Goal: Information Seeking & Learning: Learn about a topic

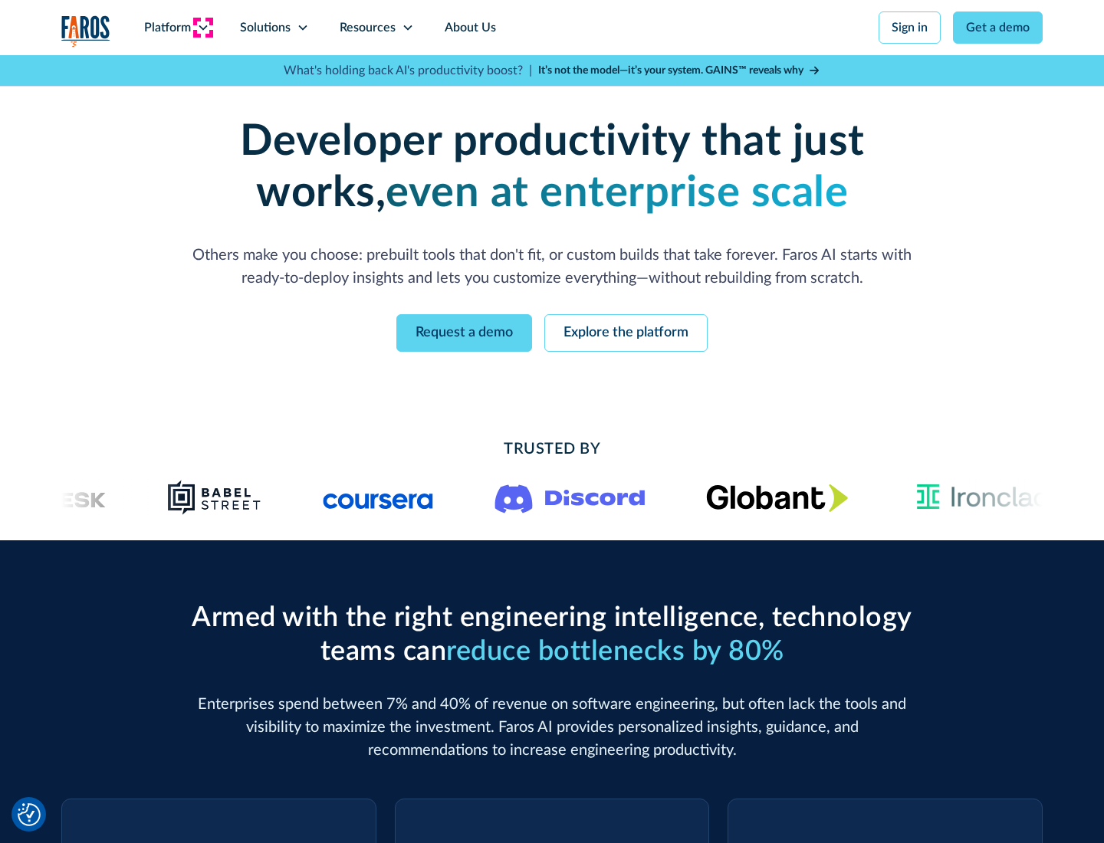
click at [202, 28] on icon at bounding box center [203, 27] width 12 height 12
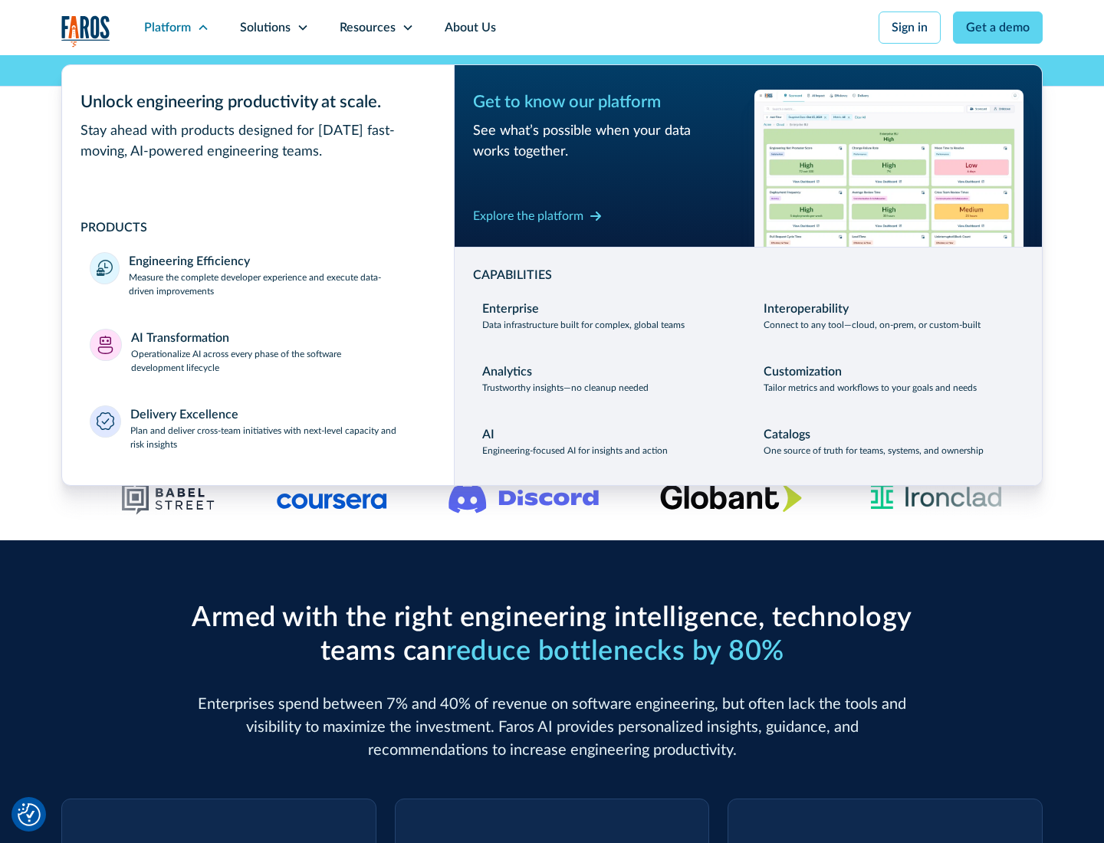
click at [278, 284] on p "Measure the complete developer experience and execute data-driven improvements" at bounding box center [277, 285] width 297 height 28
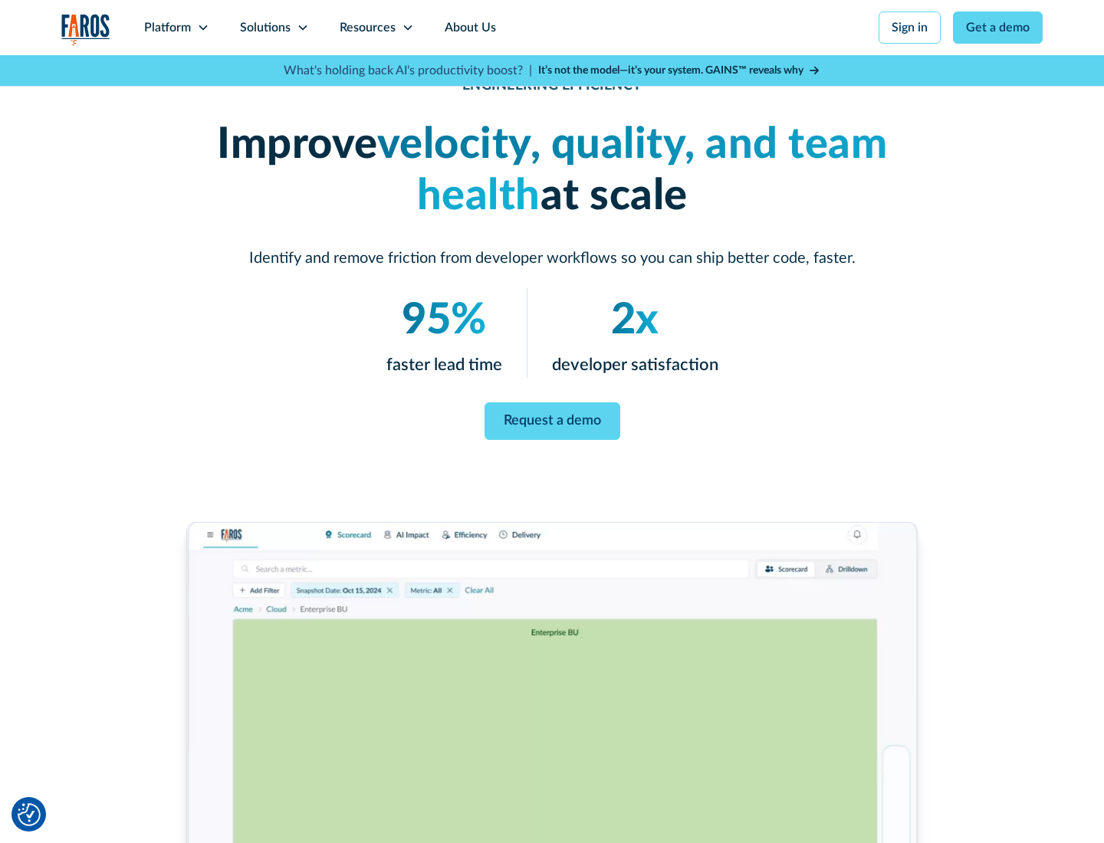
click at [552, 419] on link "Request a demo" at bounding box center [553, 422] width 136 height 38
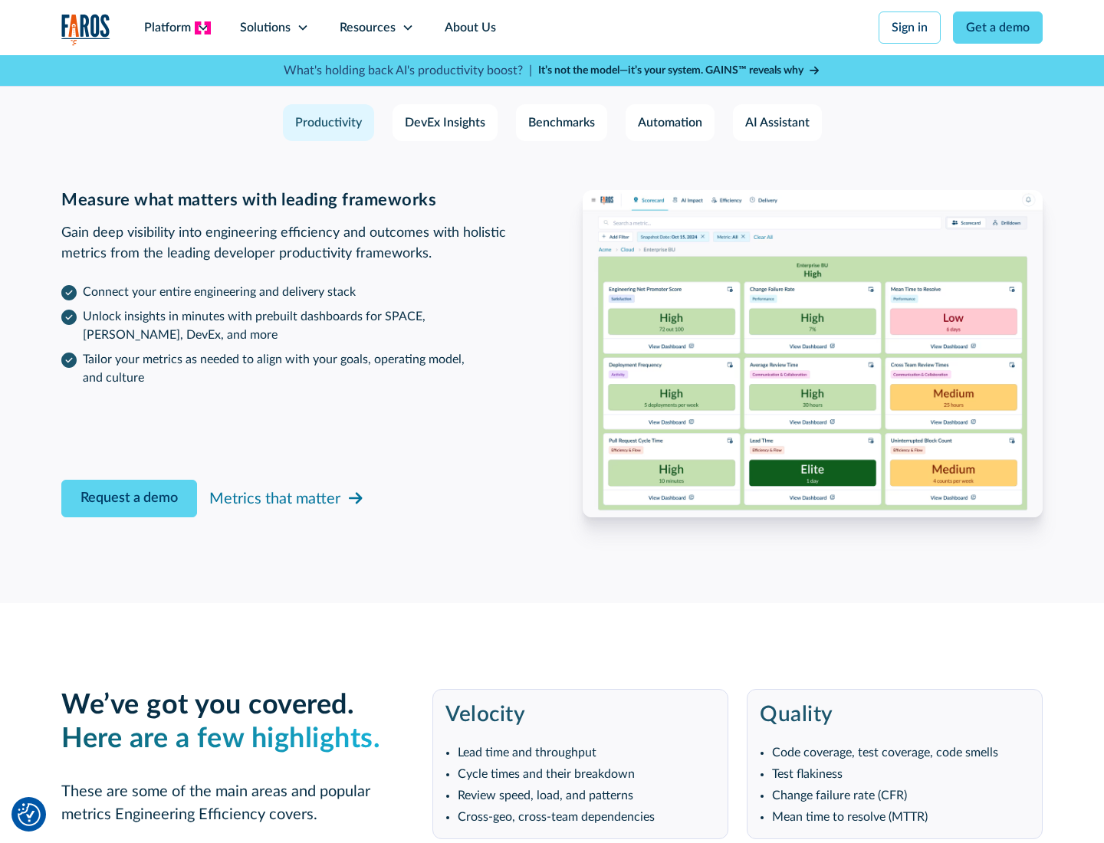
click at [202, 28] on icon at bounding box center [203, 27] width 12 height 12
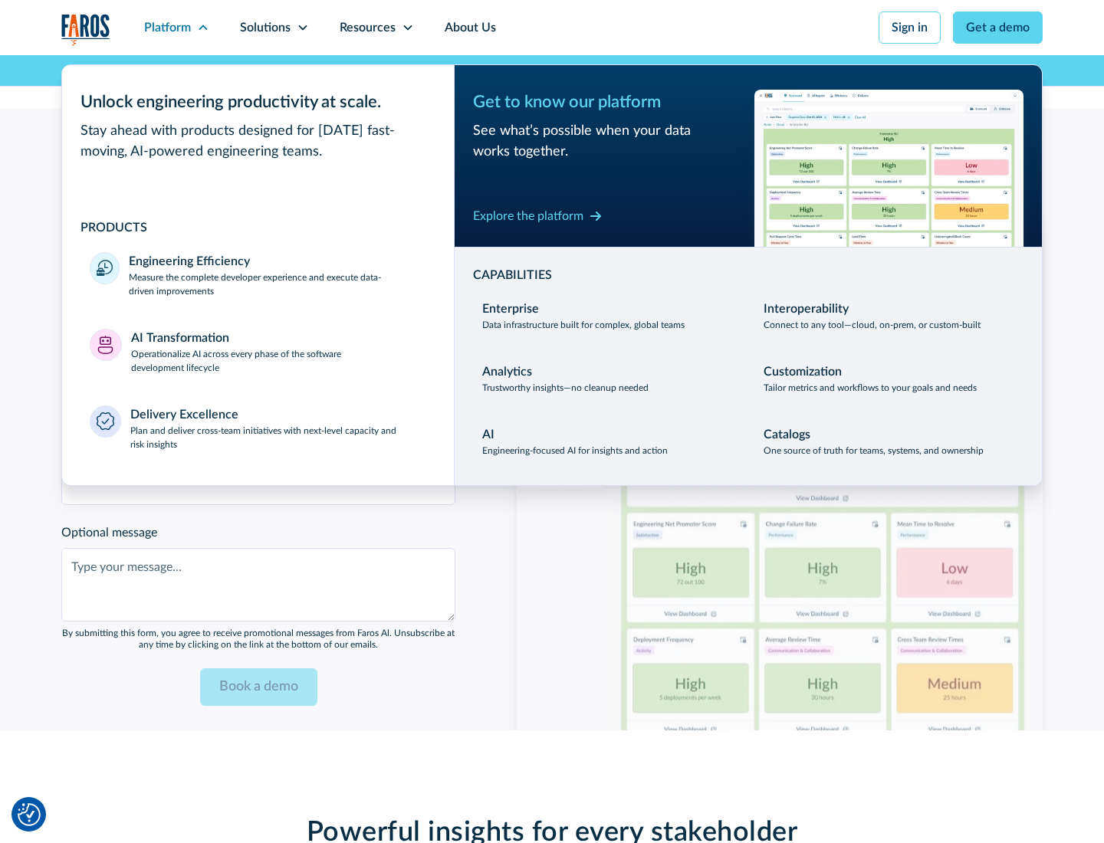
scroll to position [3364, 0]
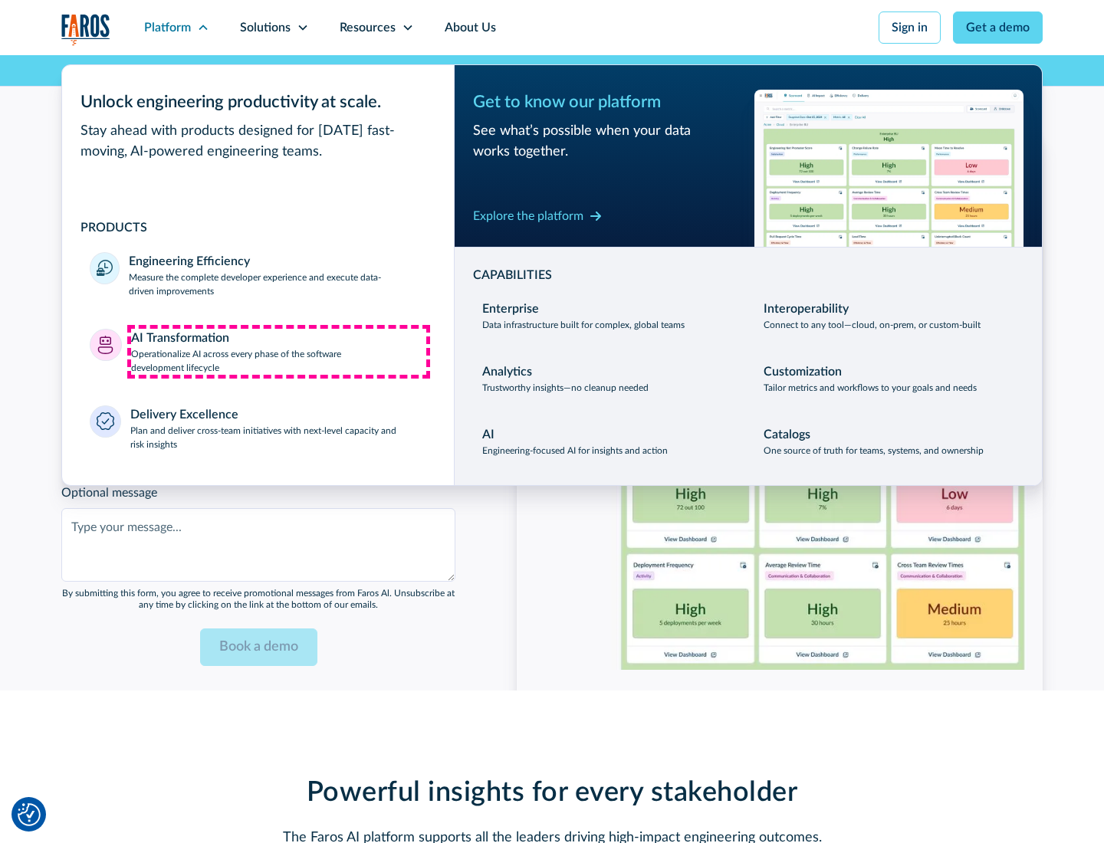
click at [278, 351] on p "Operationalize AI across every phase of the software development lifecycle" at bounding box center [279, 361] width 296 height 28
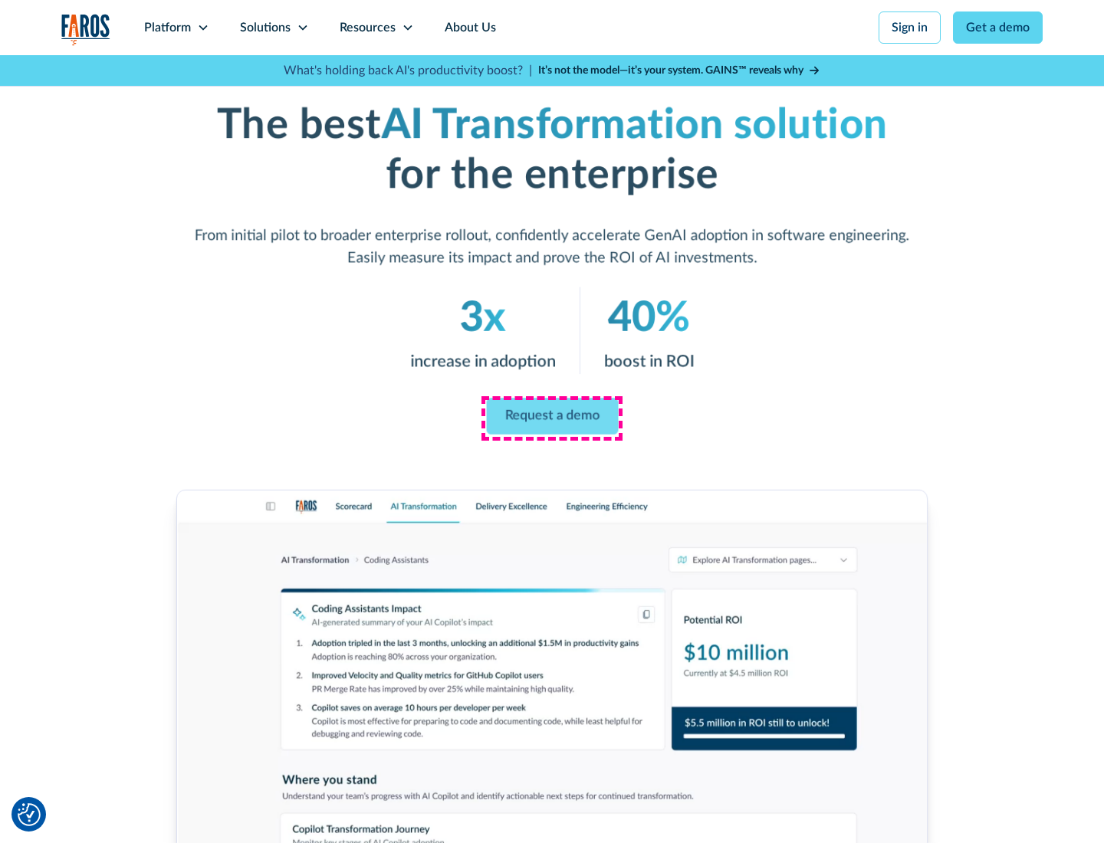
click at [552, 416] on link "Request a demo" at bounding box center [552, 417] width 132 height 37
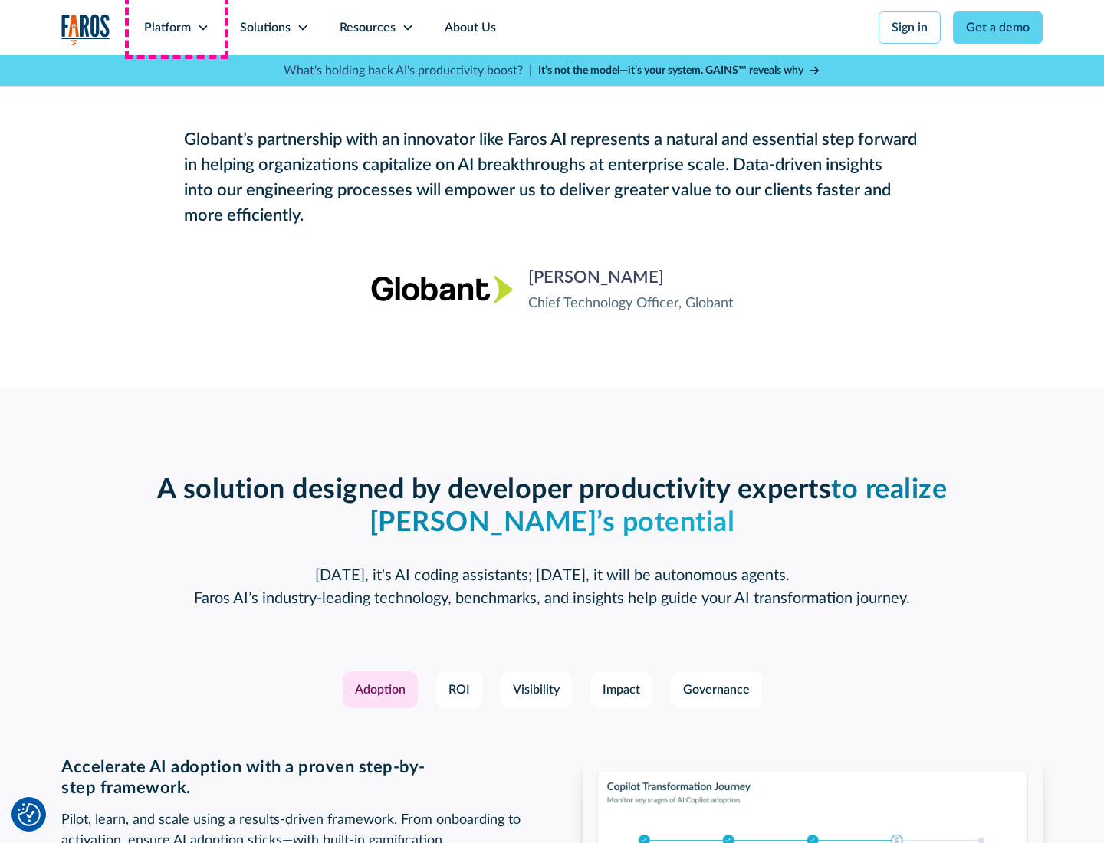
click at [176, 28] on div "Platform" at bounding box center [167, 27] width 47 height 18
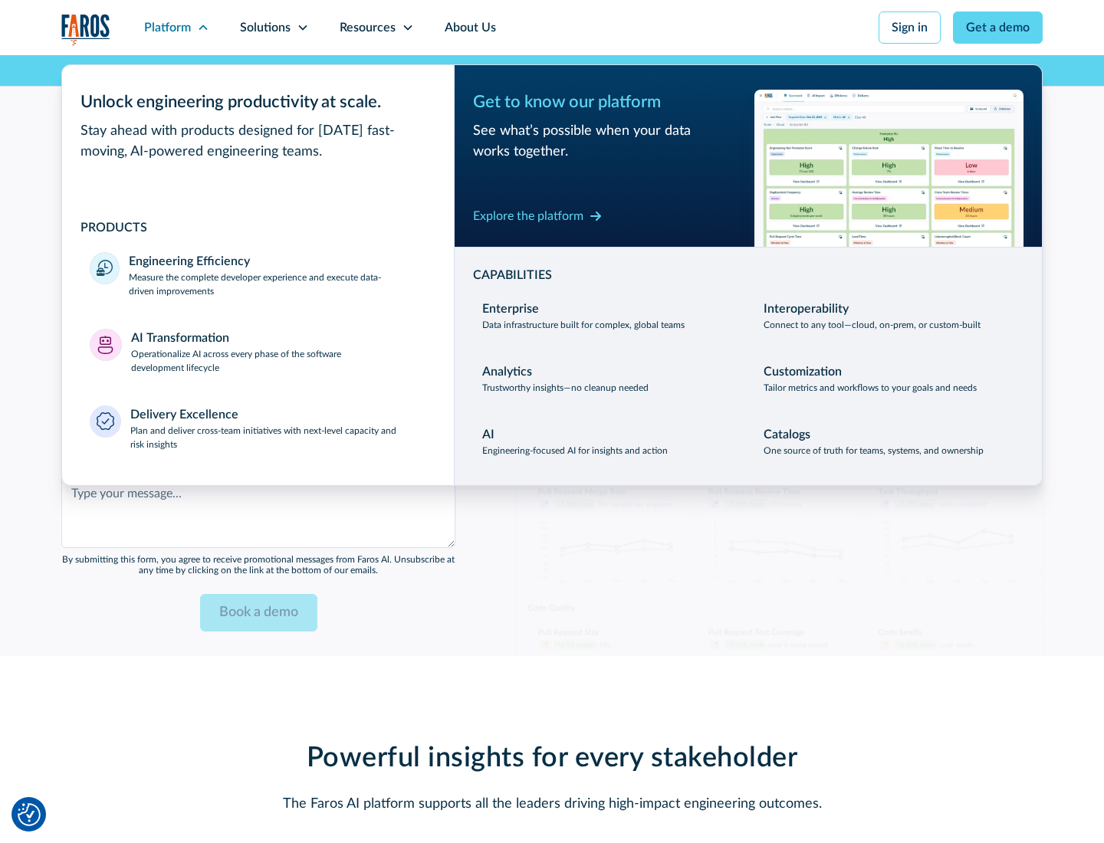
click at [528, 215] on div "Explore the platform" at bounding box center [528, 216] width 110 height 18
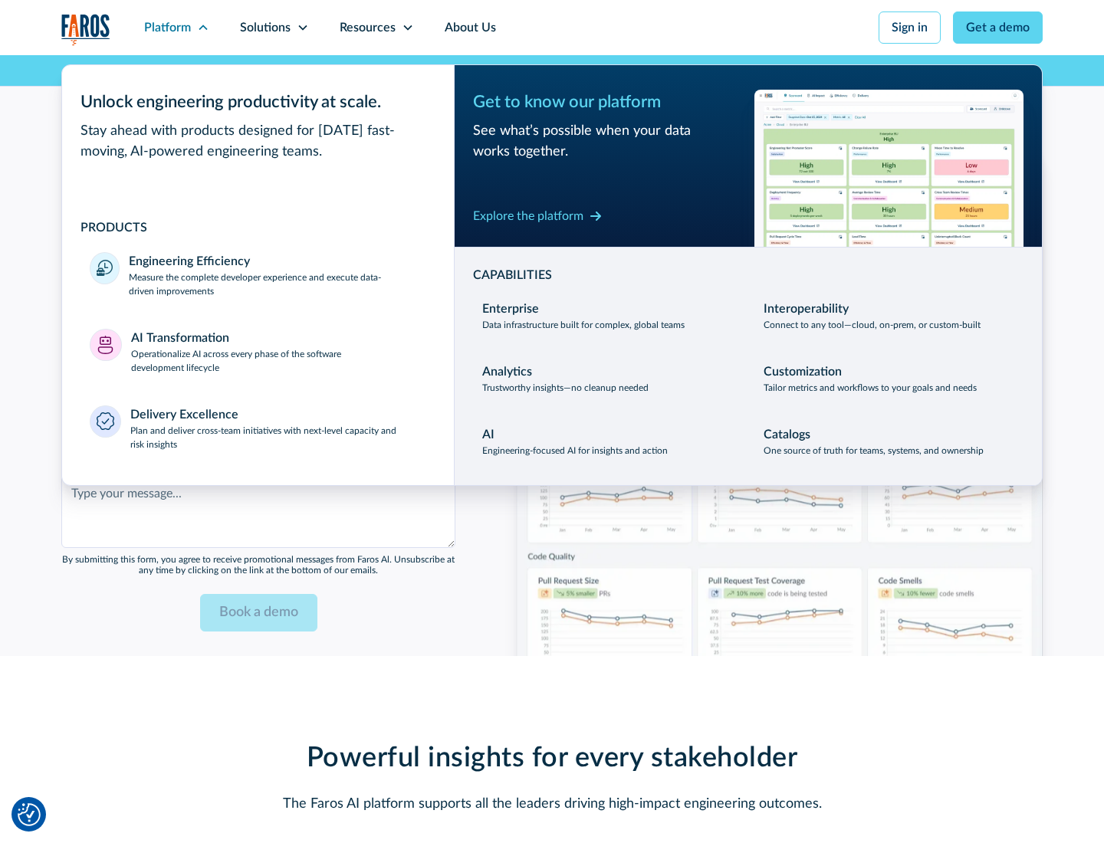
scroll to position [3732, 0]
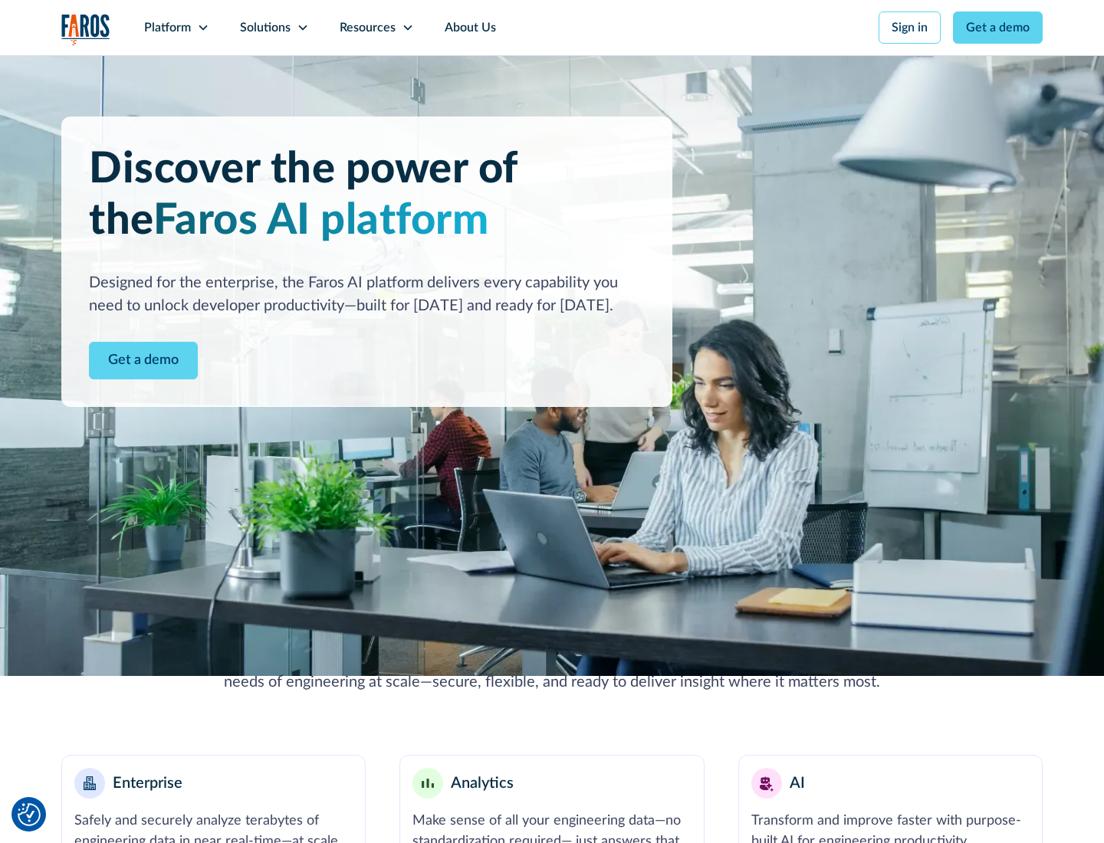
click at [143, 360] on link "Get a demo" at bounding box center [143, 361] width 109 height 38
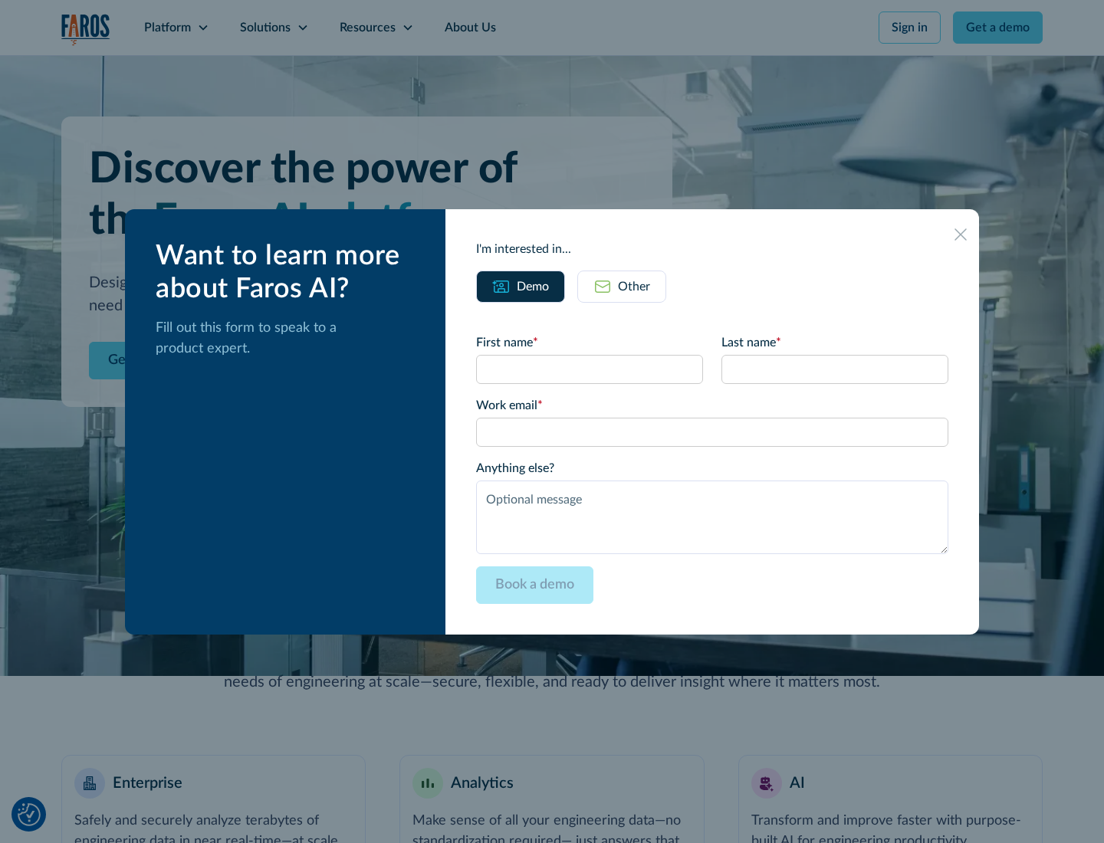
click at [634, 286] on div "Other" at bounding box center [634, 287] width 32 height 18
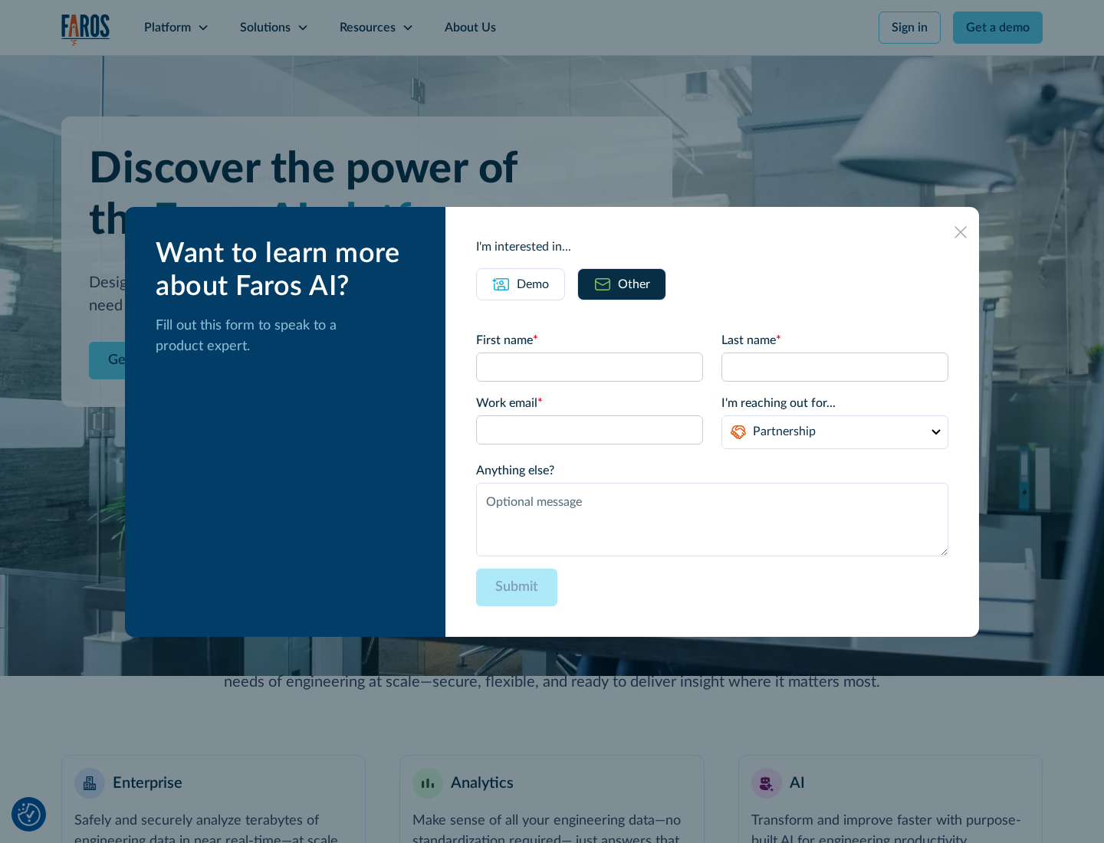
click at [533, 284] on div "Demo" at bounding box center [533, 284] width 32 height 18
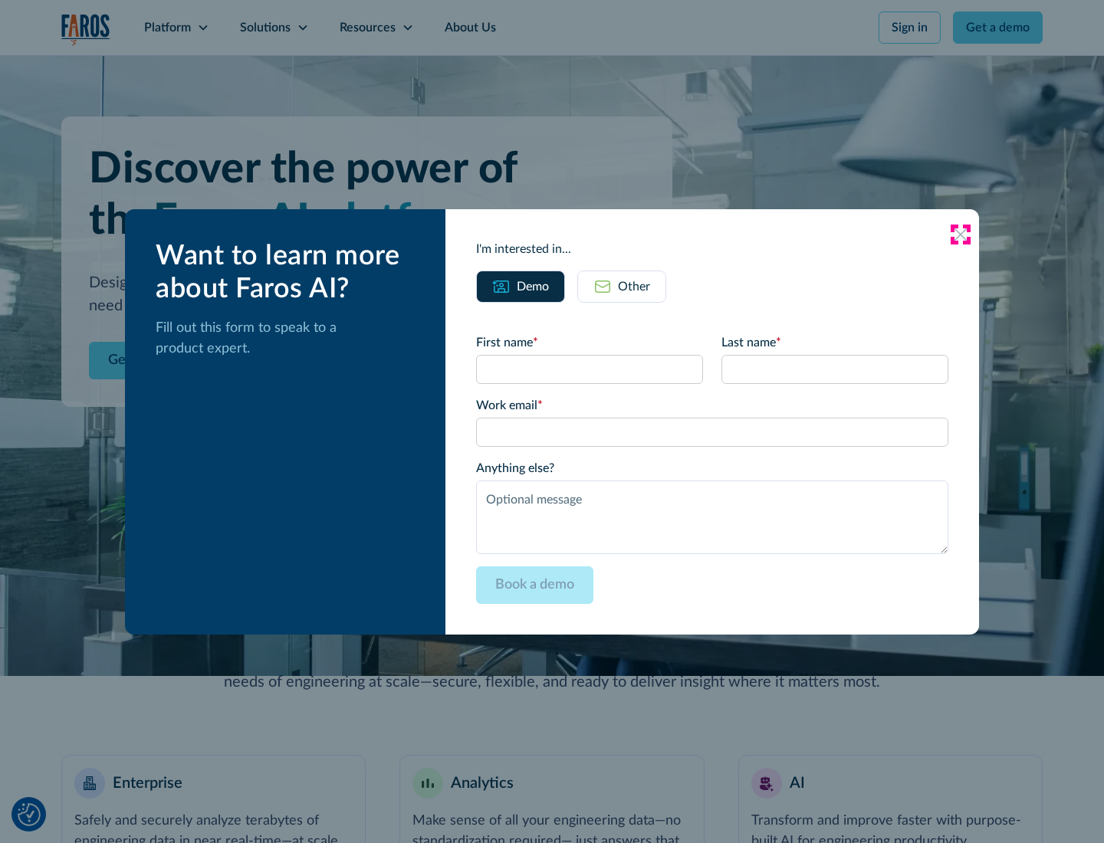
click at [961, 234] on icon at bounding box center [961, 234] width 12 height 12
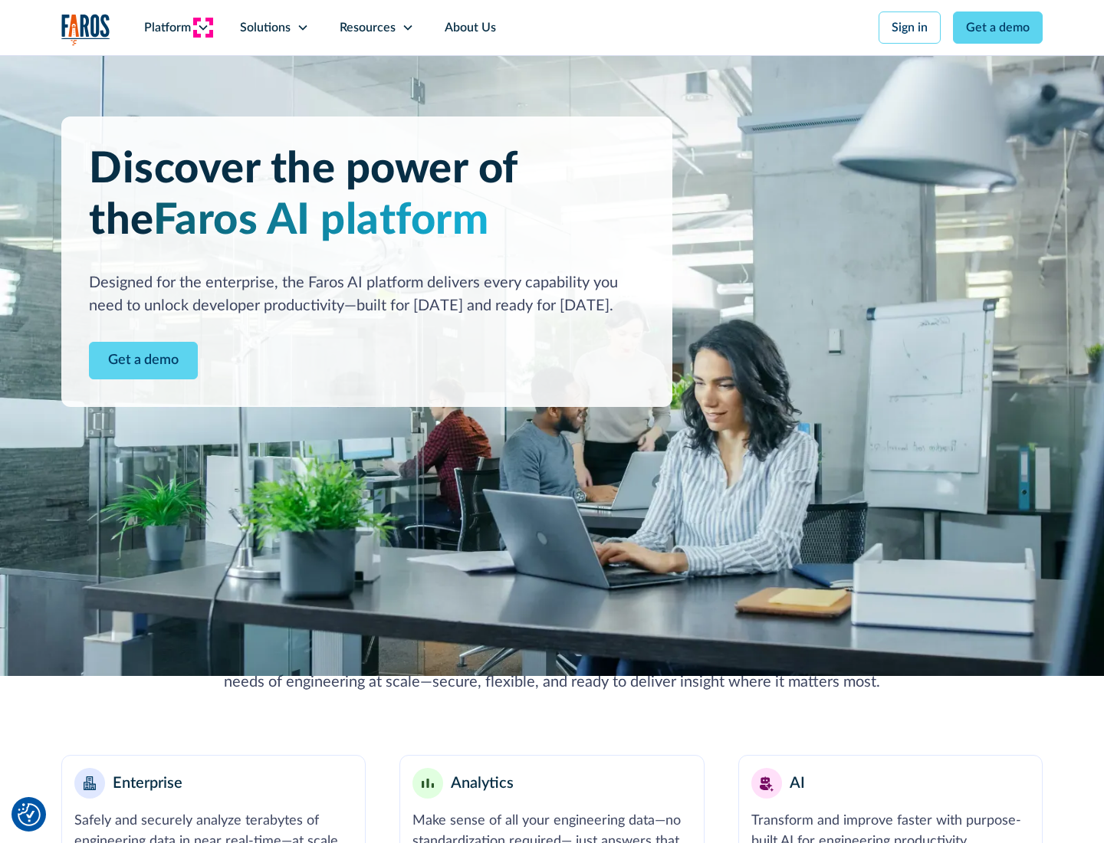
click at [202, 28] on icon at bounding box center [203, 27] width 12 height 12
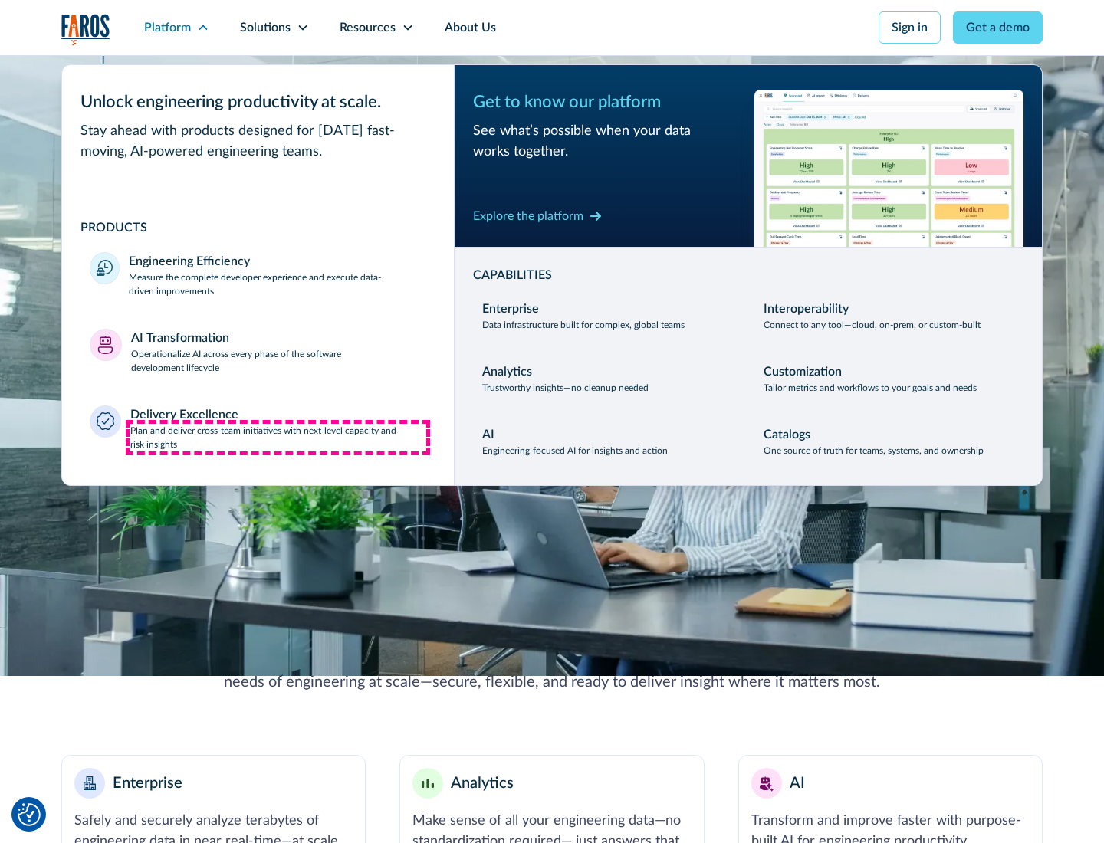
click at [278, 437] on p "Plan and deliver cross-team initiatives with next-level capacity and risk insig…" at bounding box center [278, 438] width 297 height 28
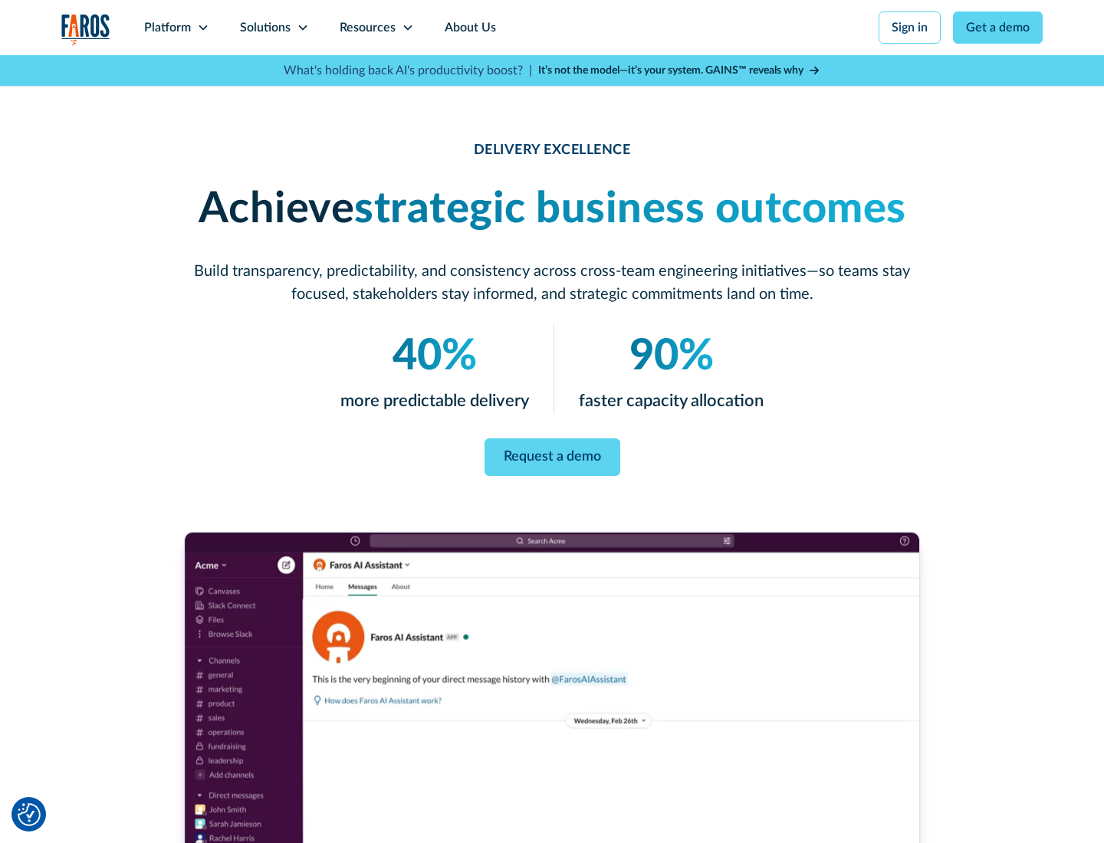
click at [302, 28] on icon at bounding box center [303, 27] width 12 height 12
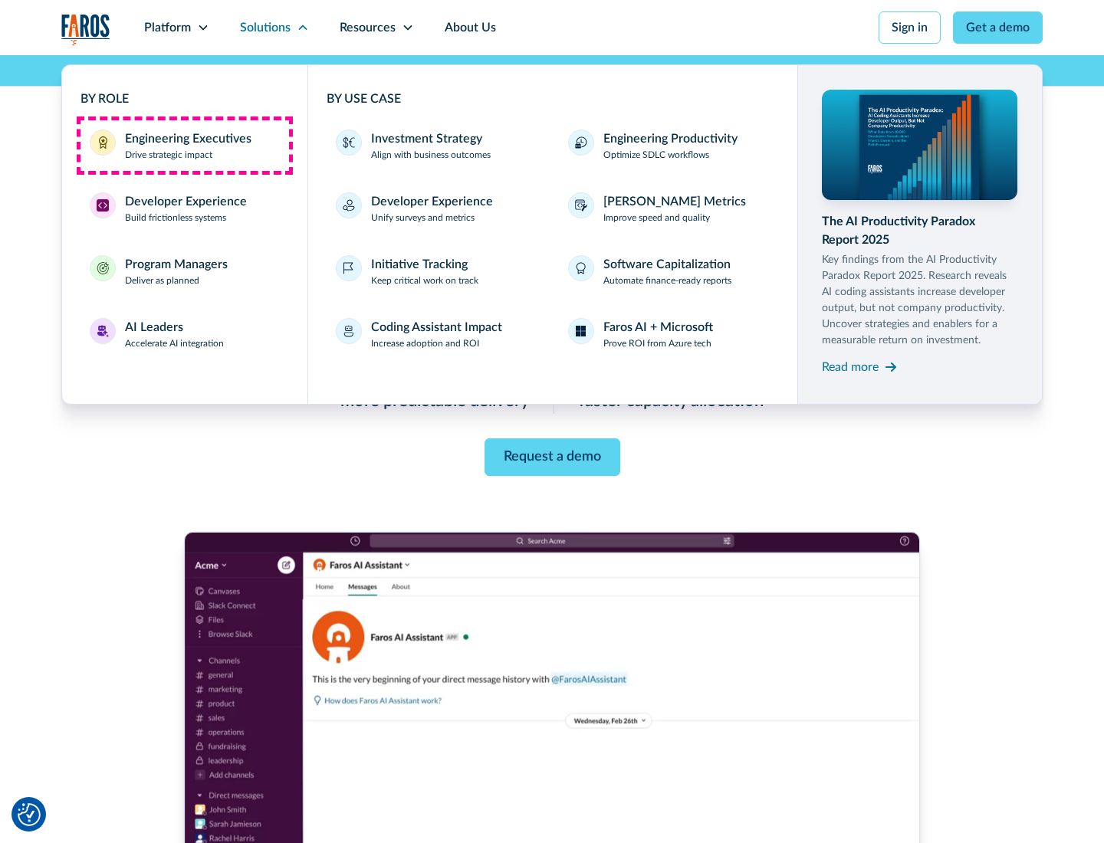
click at [184, 146] on div "Engineering Executives" at bounding box center [188, 139] width 127 height 18
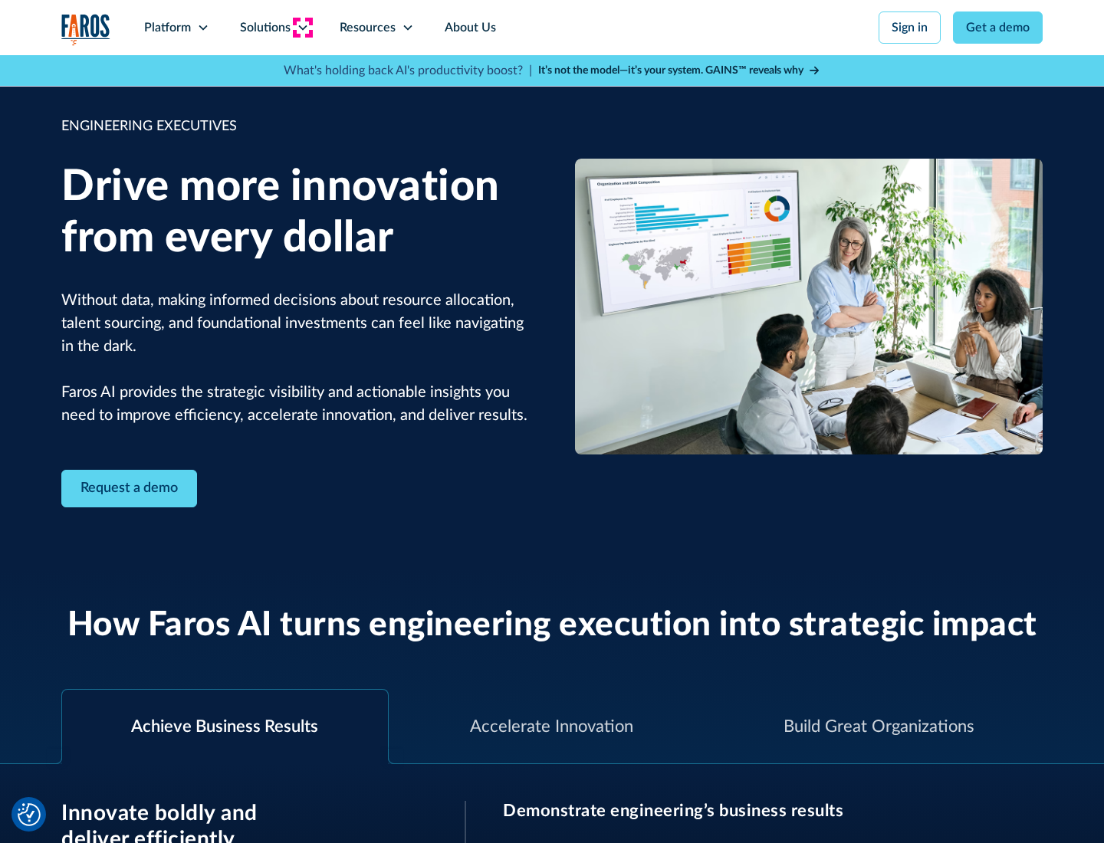
click at [302, 28] on icon at bounding box center [303, 27] width 12 height 12
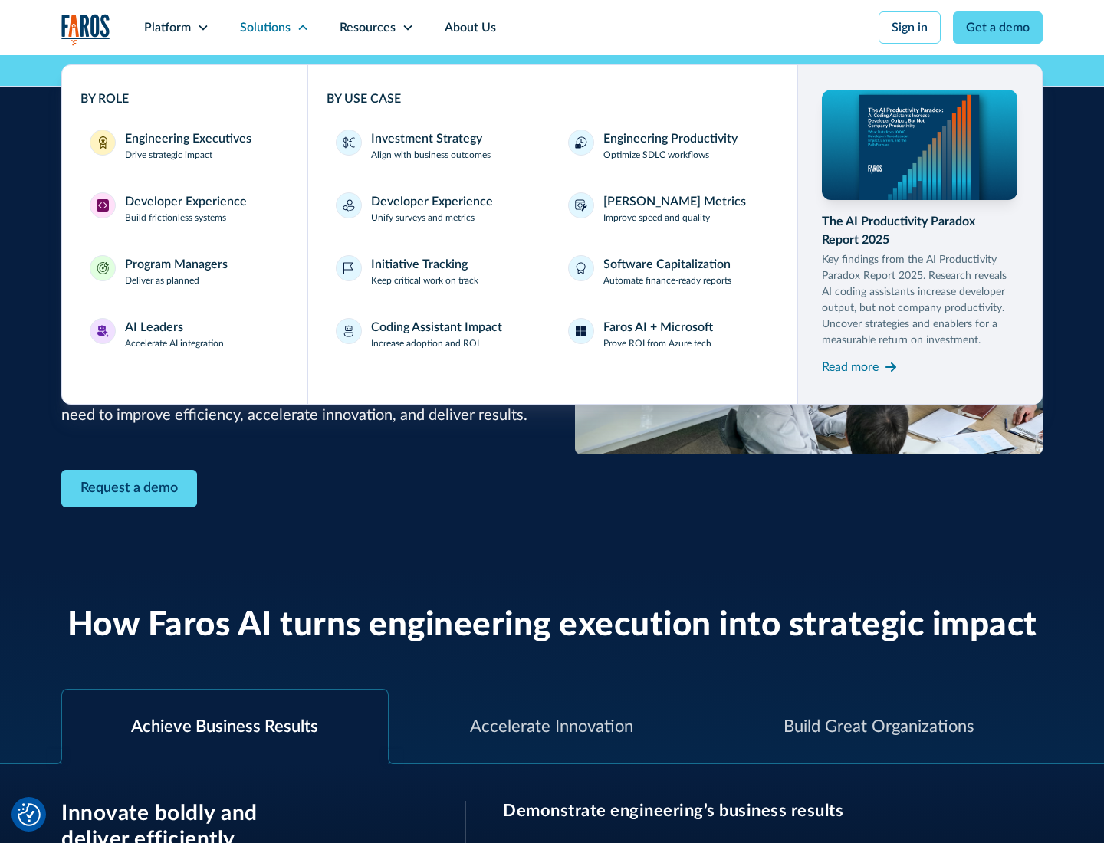
click at [184, 202] on div "Developer Experience" at bounding box center [186, 201] width 122 height 18
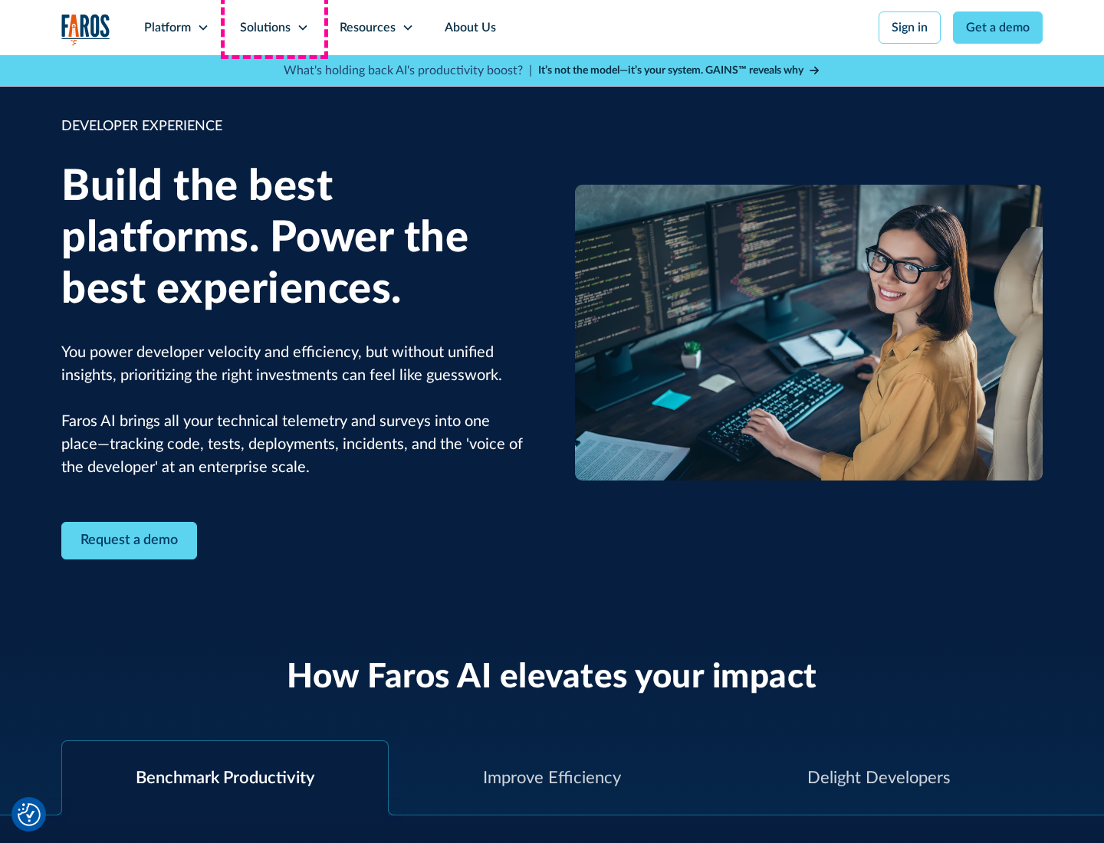
click at [274, 28] on div "Solutions" at bounding box center [265, 27] width 51 height 18
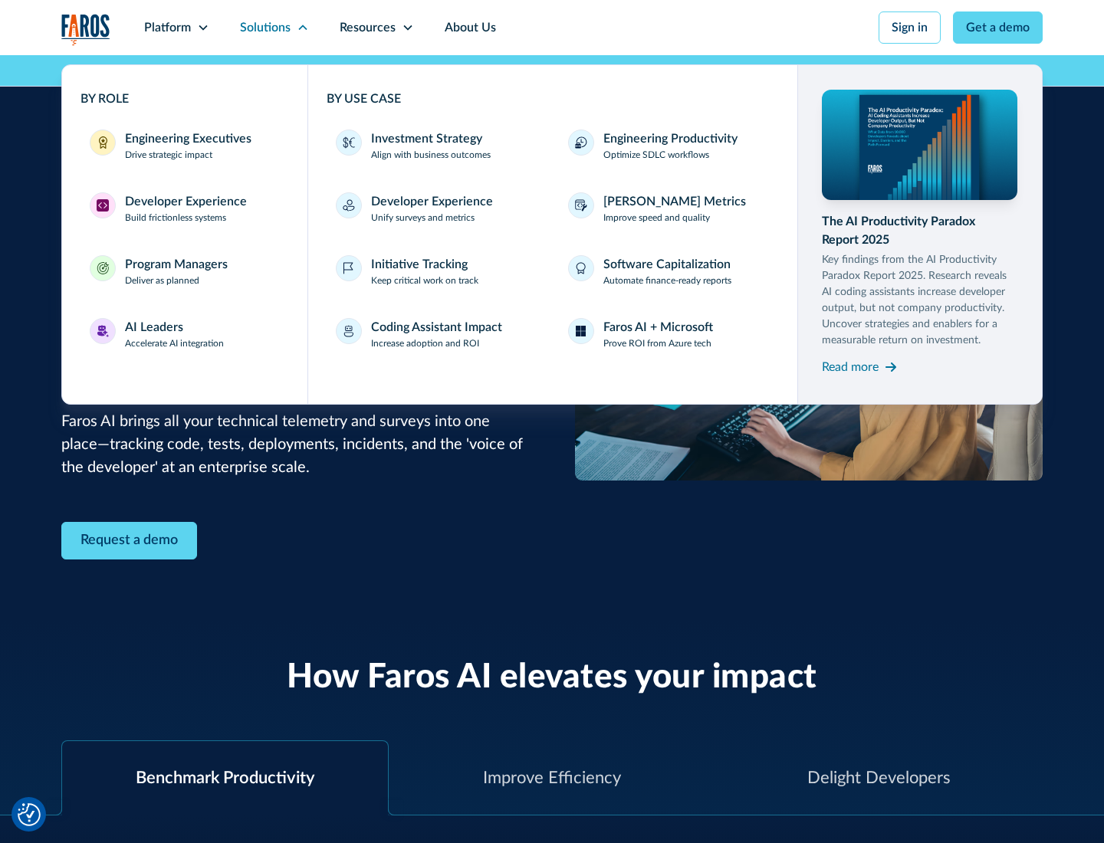
click at [176, 271] on div "Program Managers" at bounding box center [176, 264] width 103 height 18
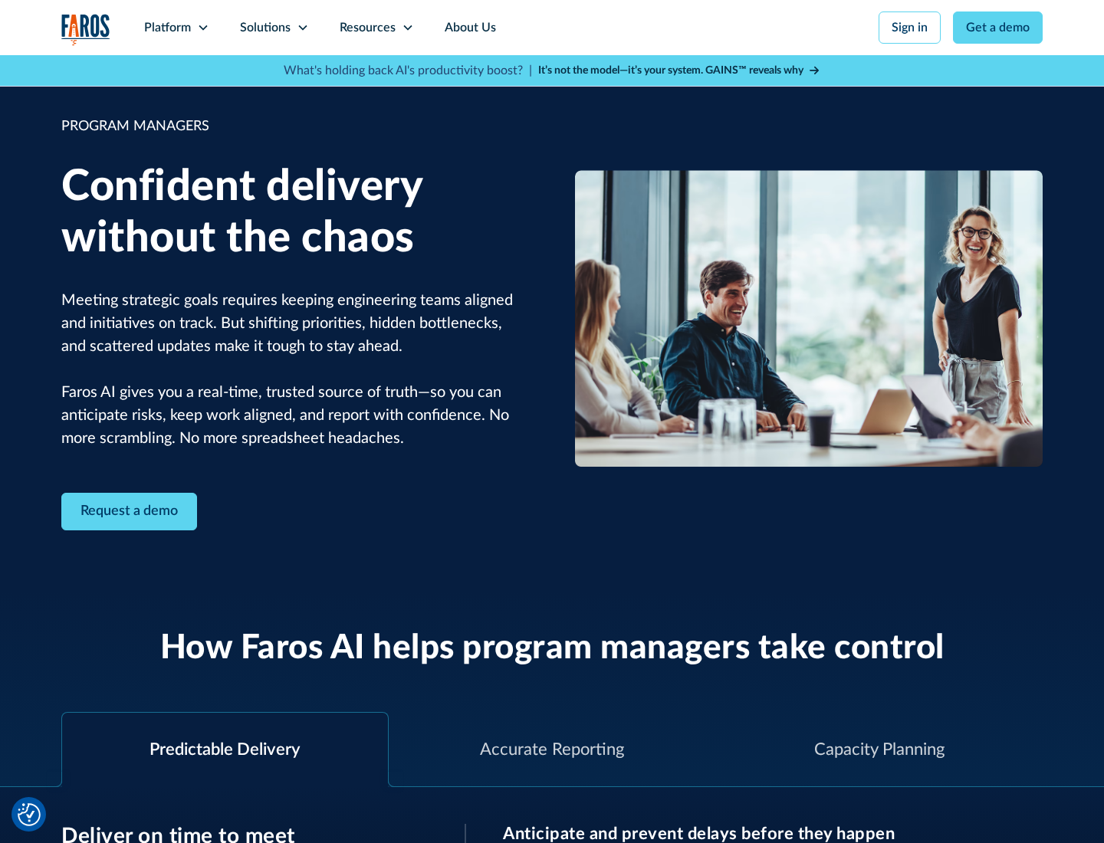
click at [302, 28] on icon at bounding box center [303, 27] width 12 height 12
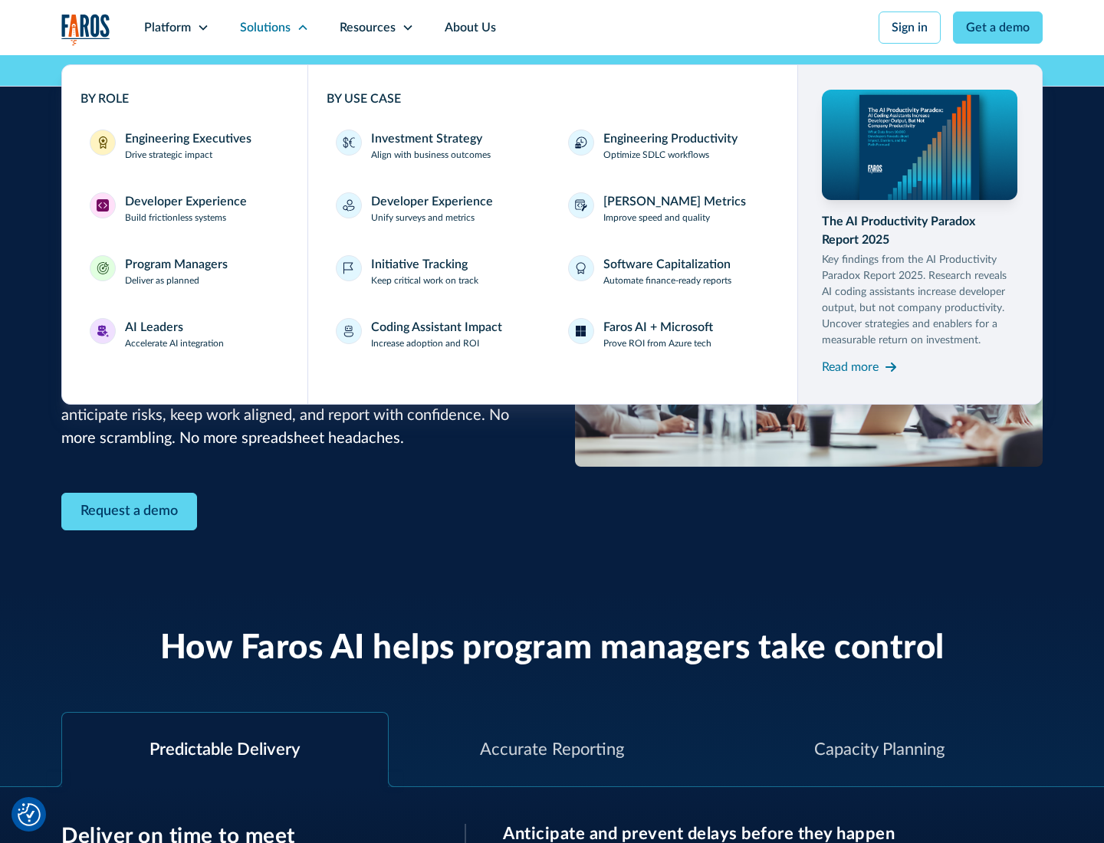
click at [175, 334] on div "AI Leaders" at bounding box center [154, 327] width 58 height 18
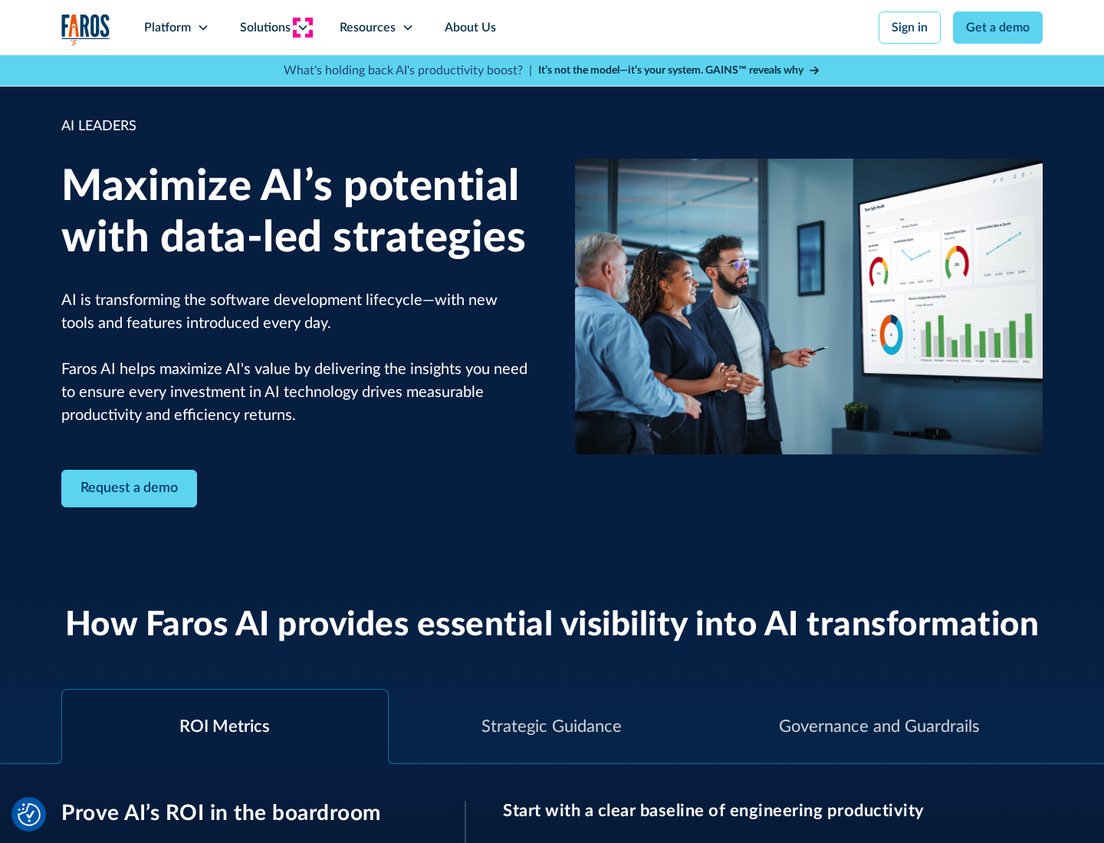
click at [302, 28] on icon at bounding box center [303, 27] width 12 height 12
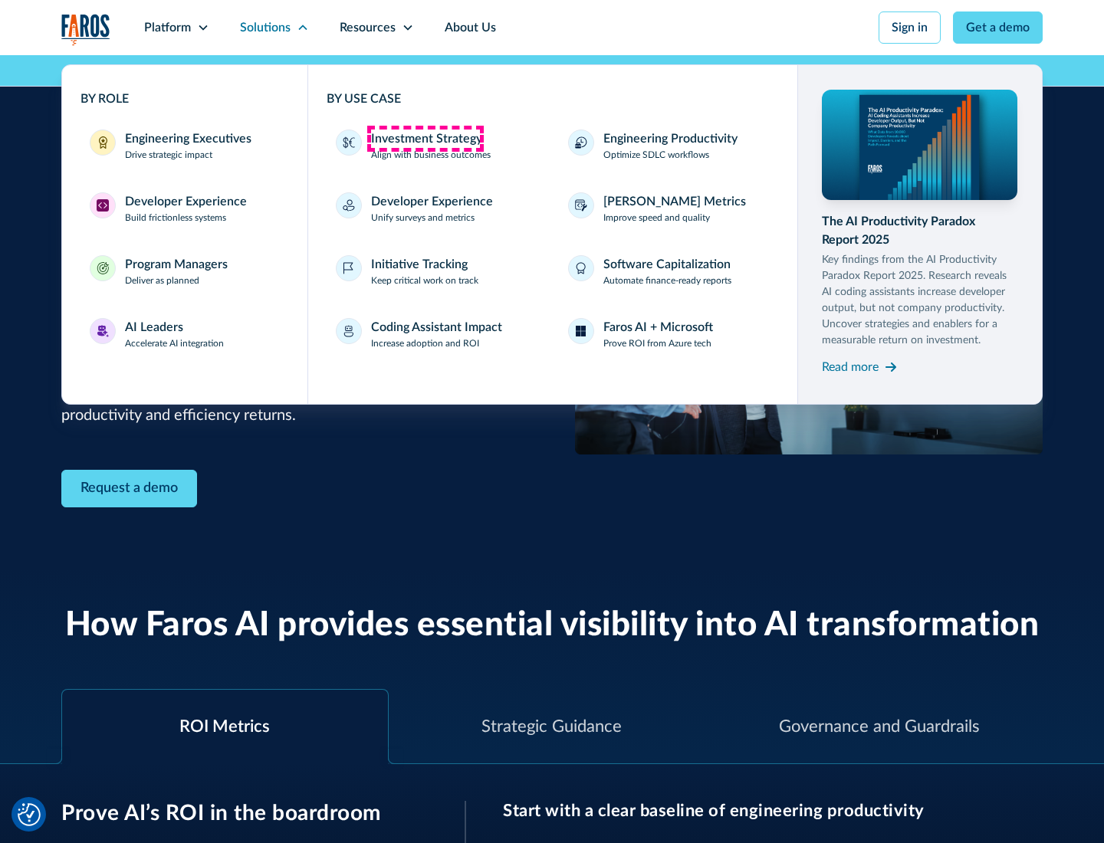
click at [425, 139] on div "Investment Strategy" at bounding box center [426, 139] width 111 height 18
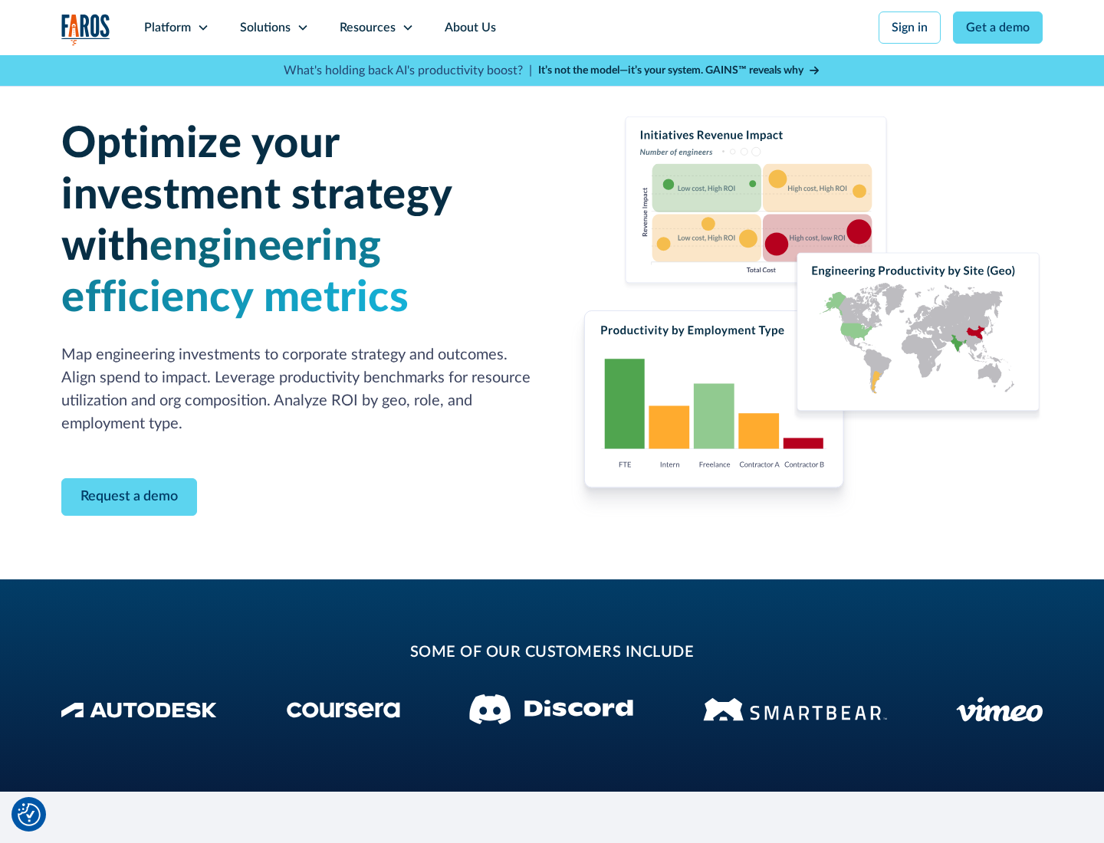
click at [302, 28] on icon at bounding box center [303, 27] width 12 height 12
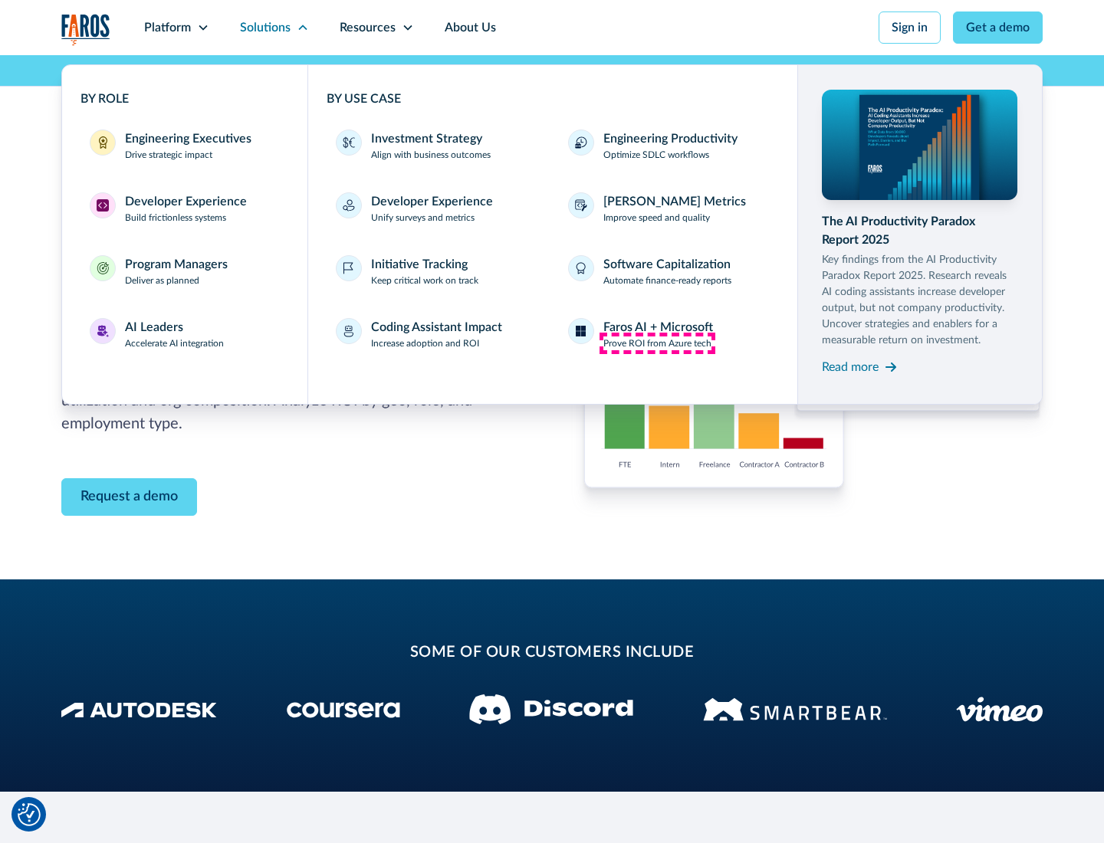
click at [657, 343] on p "Prove ROI from Azure tech" at bounding box center [657, 344] width 108 height 14
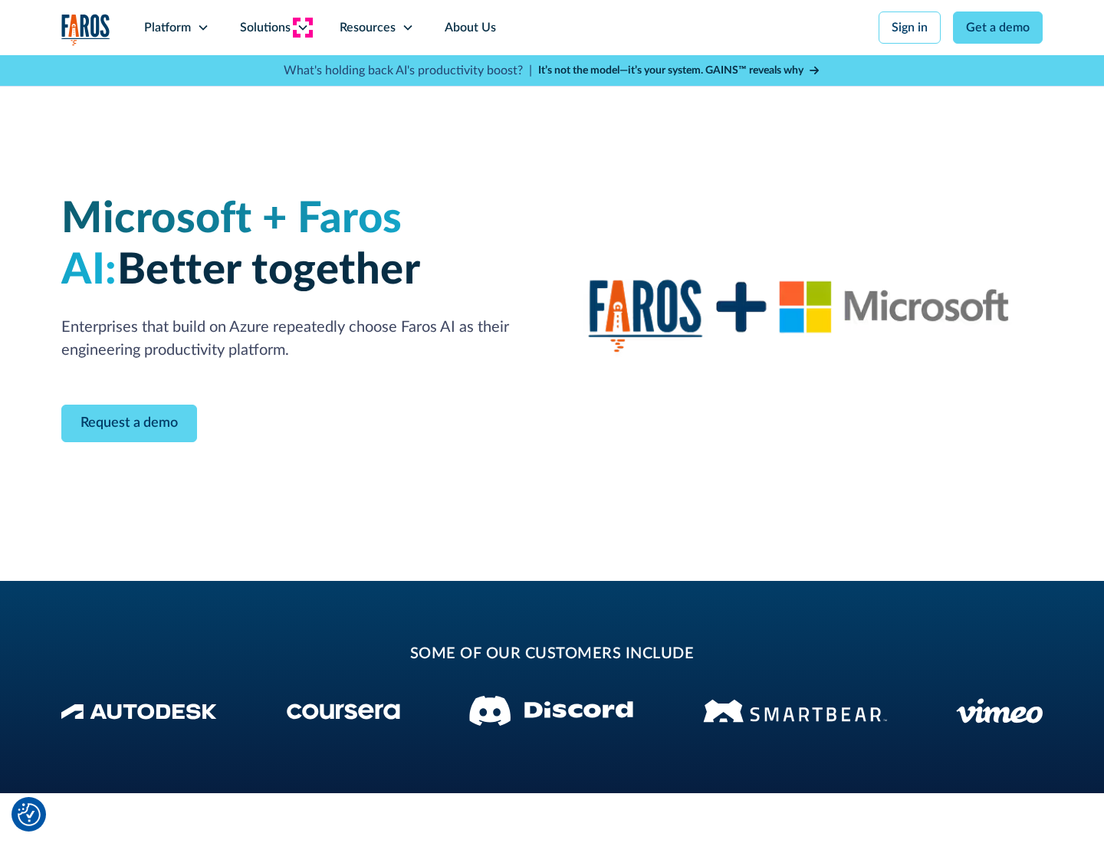
click at [302, 28] on icon at bounding box center [303, 27] width 12 height 12
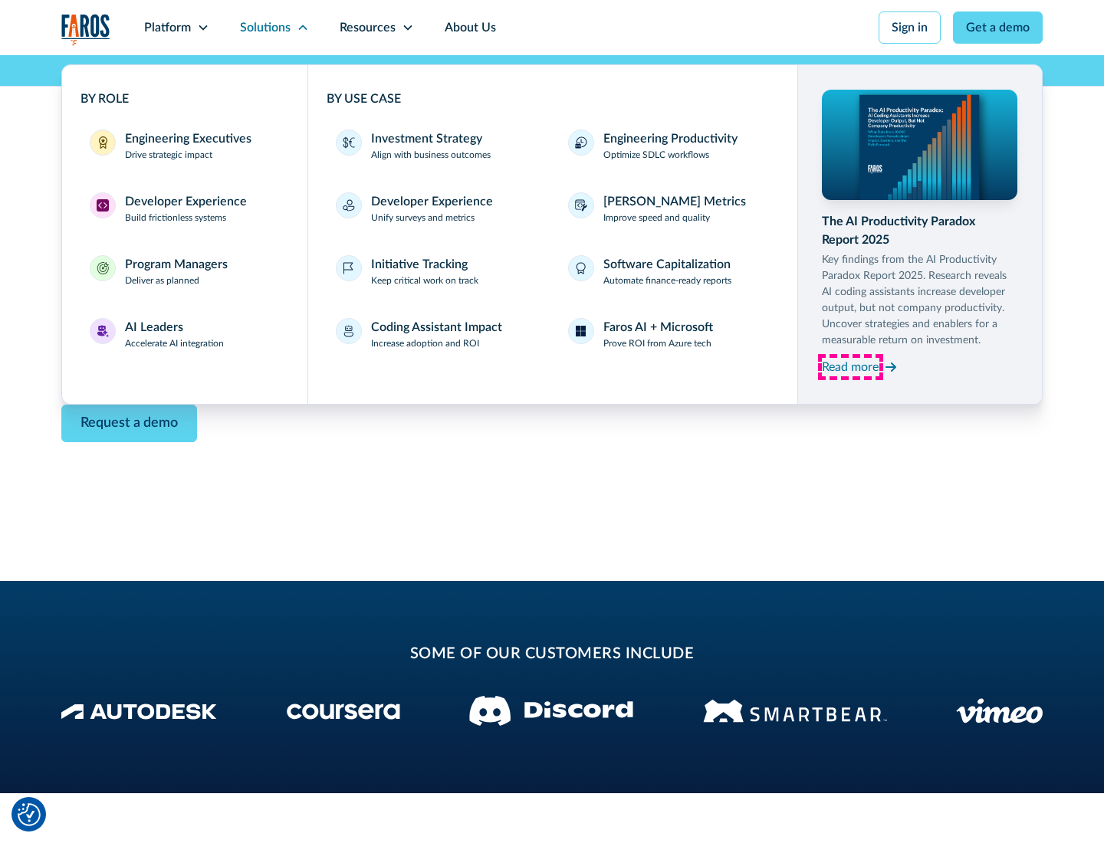
click at [850, 366] on div "Read more" at bounding box center [850, 367] width 57 height 18
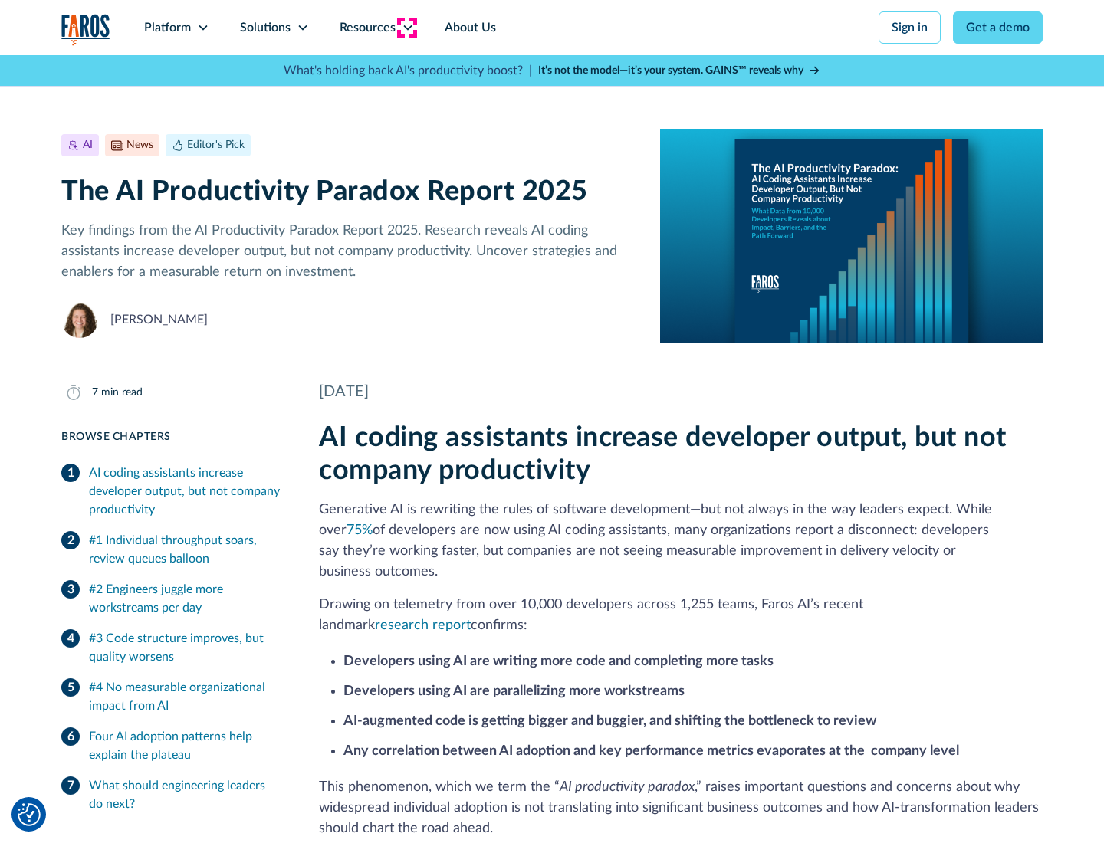
click at [406, 28] on icon at bounding box center [408, 27] width 12 height 12
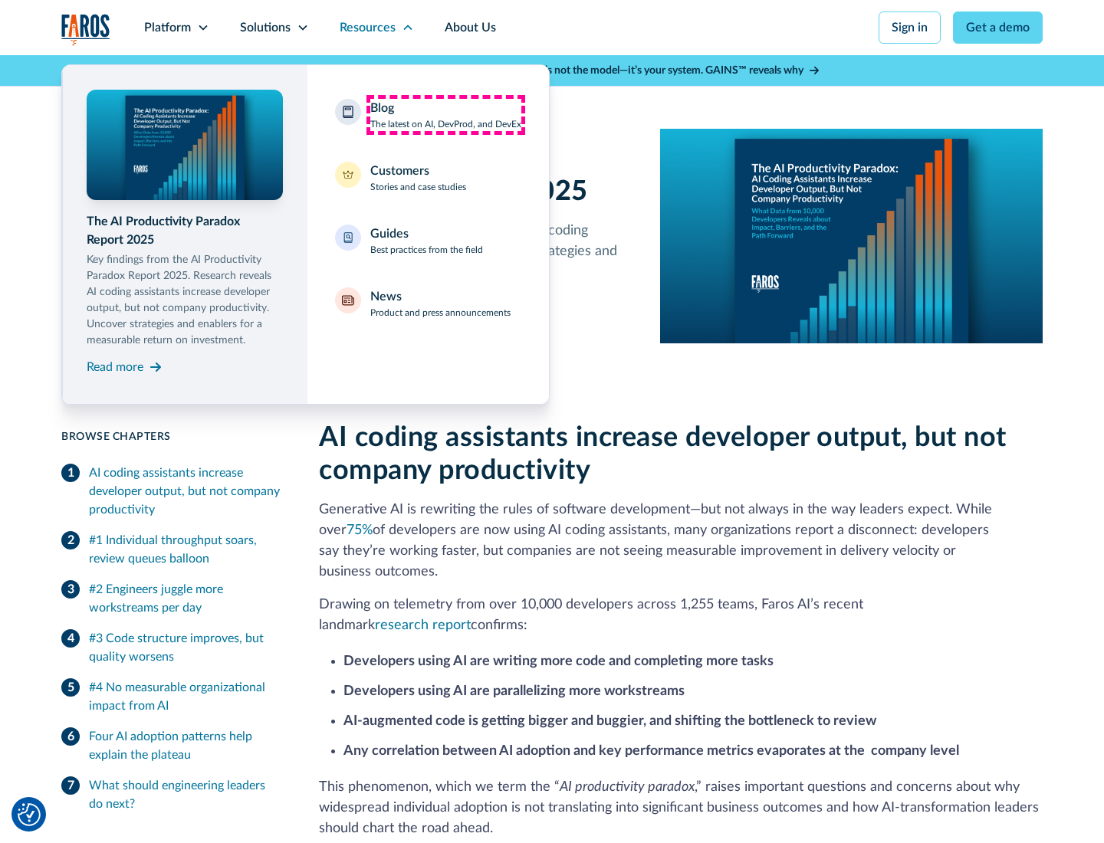
click at [445, 115] on div "Blog The latest on AI, DevProd, and DevEx" at bounding box center [445, 115] width 151 height 32
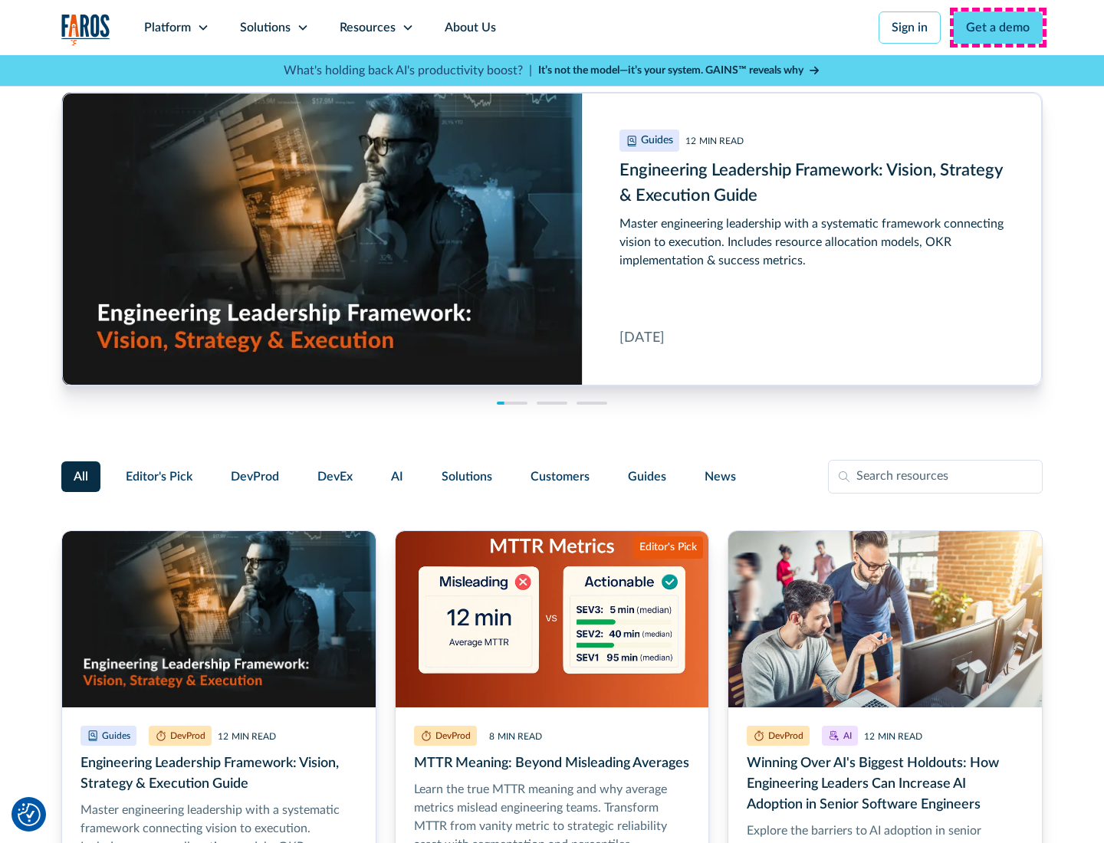
click at [998, 28] on link "Get a demo" at bounding box center [998, 28] width 90 height 32
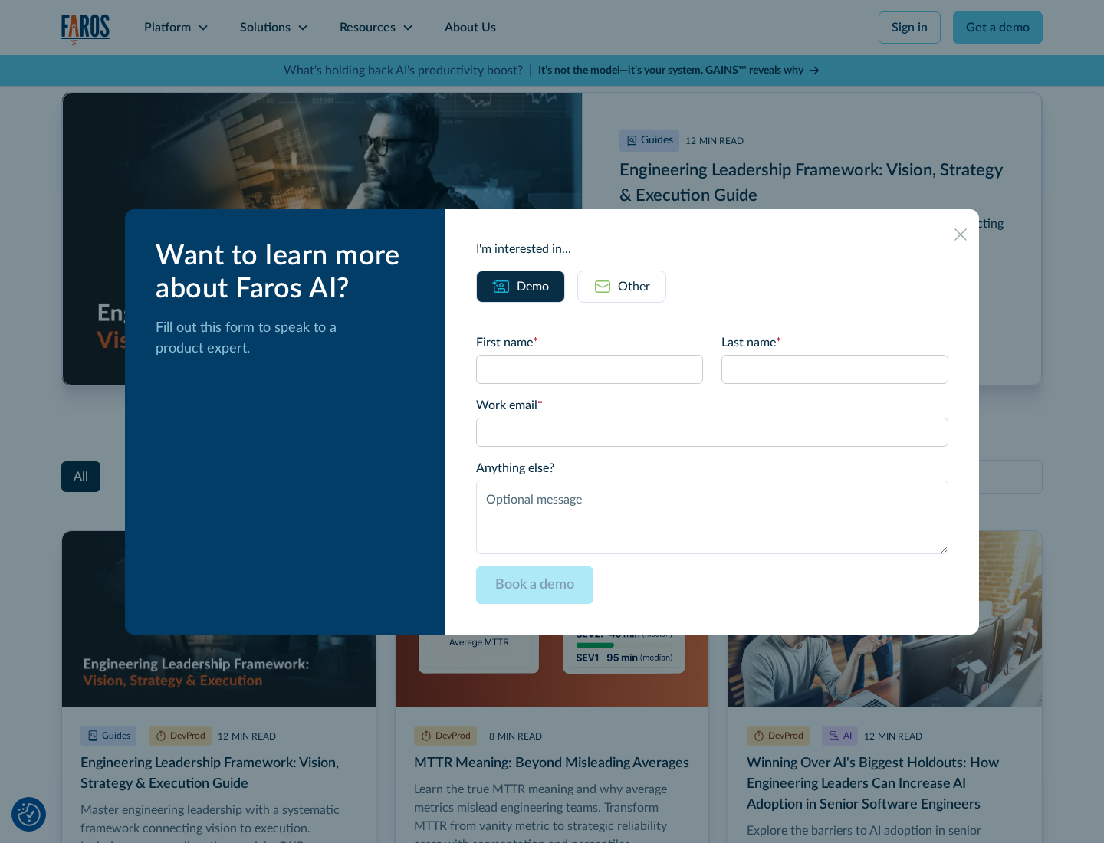
click at [622, 286] on div "Other" at bounding box center [634, 287] width 32 height 18
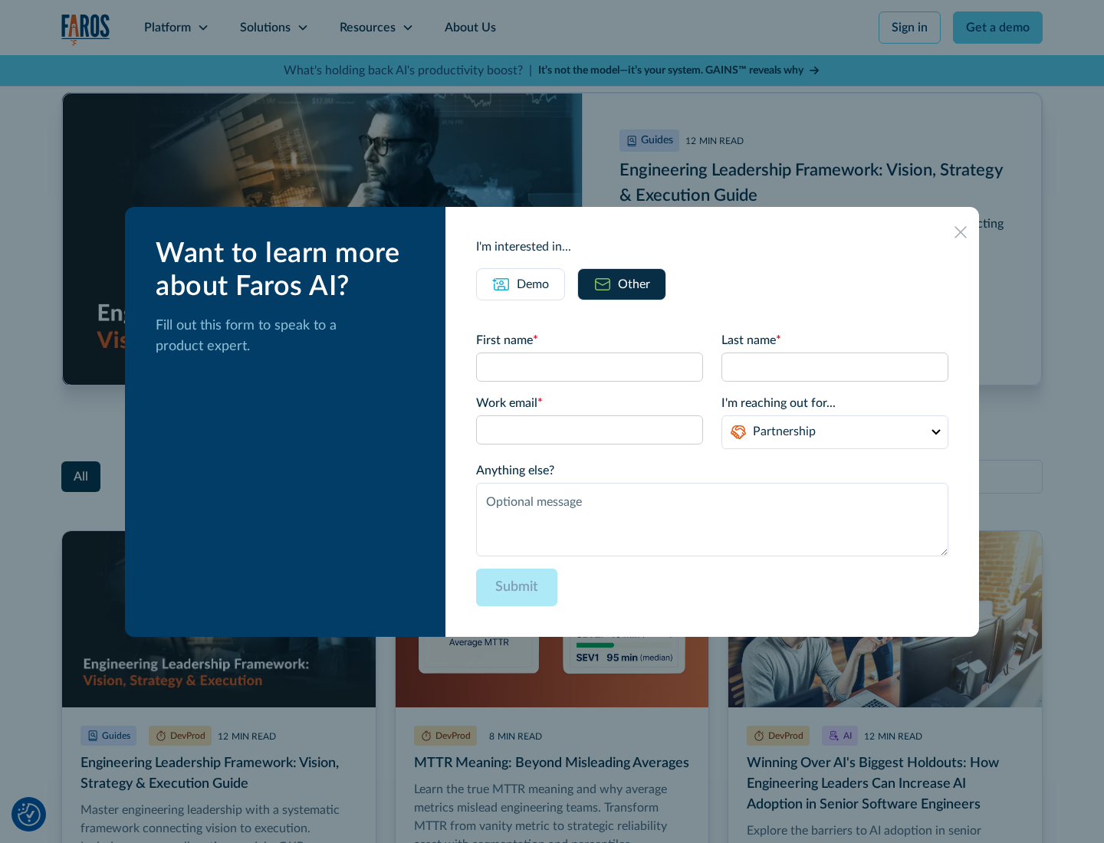
click at [961, 232] on icon at bounding box center [961, 232] width 12 height 12
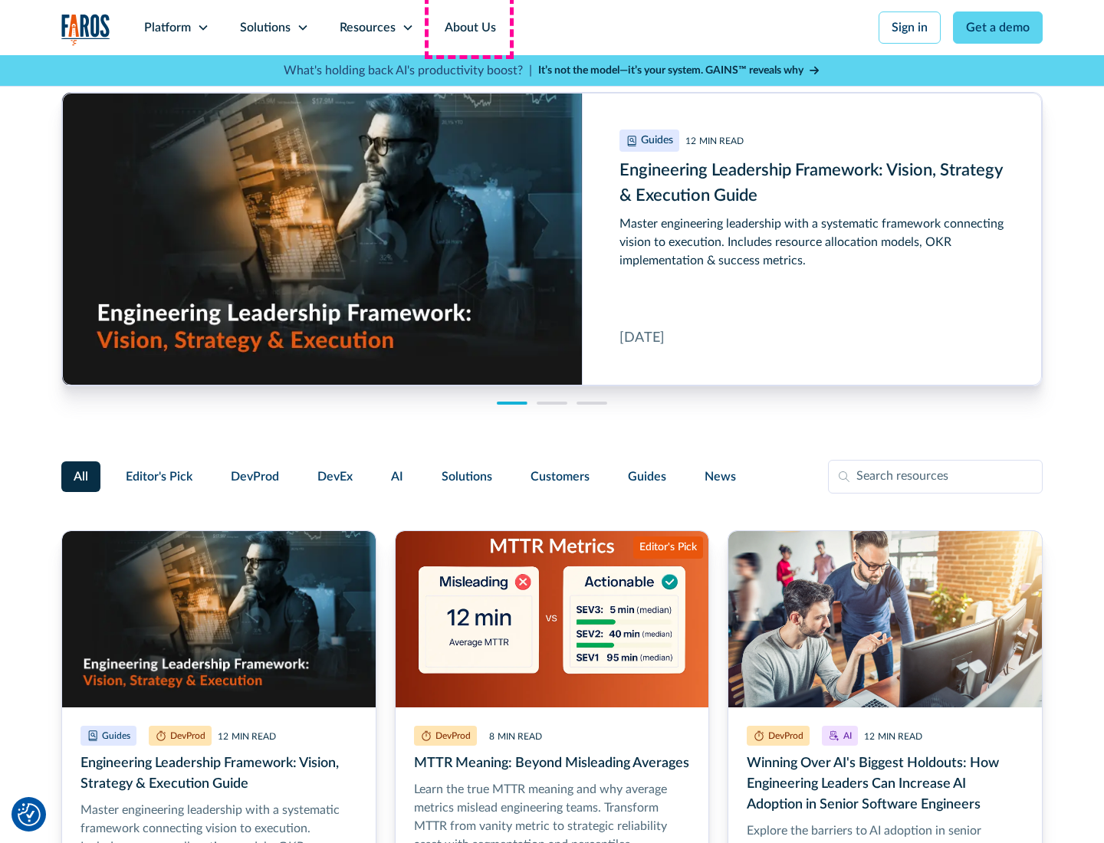
click at [468, 28] on link "About Us" at bounding box center [470, 27] width 82 height 55
